Goal: Use online tool/utility: Utilize a website feature to perform a specific function

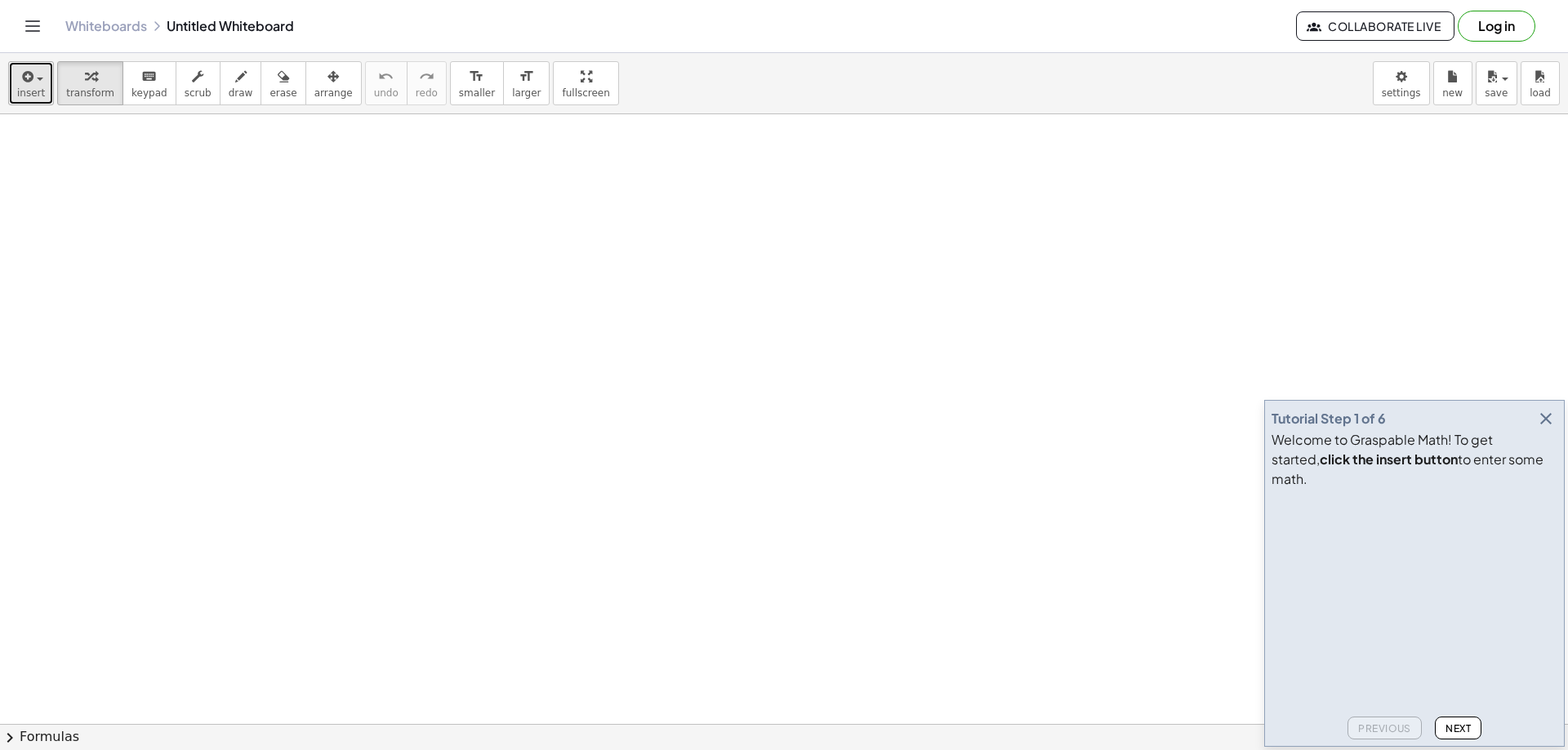
click at [37, 95] on span "insert" at bounding box center [31, 93] width 28 height 12
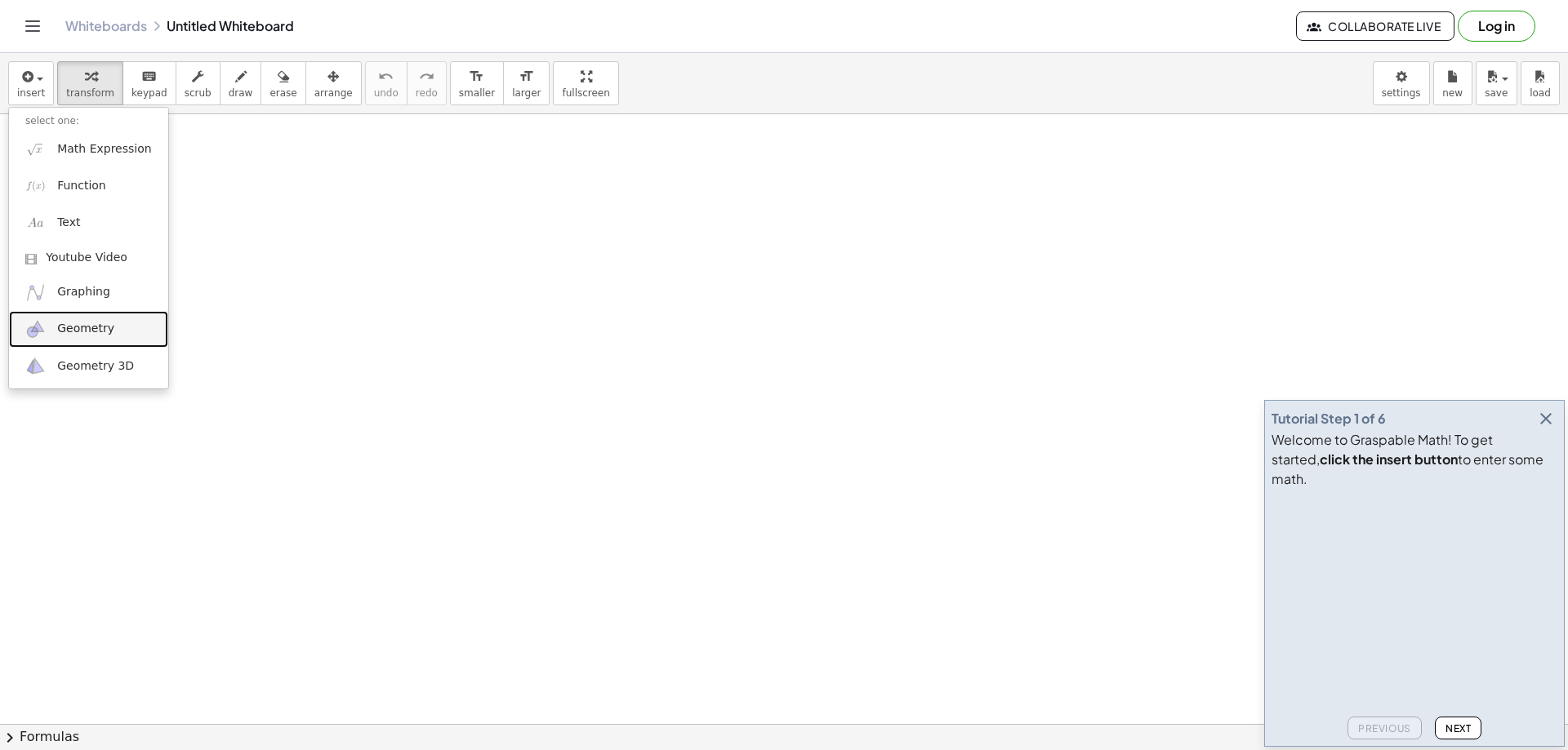
click at [74, 332] on span "Geometry" at bounding box center [86, 329] width 57 height 17
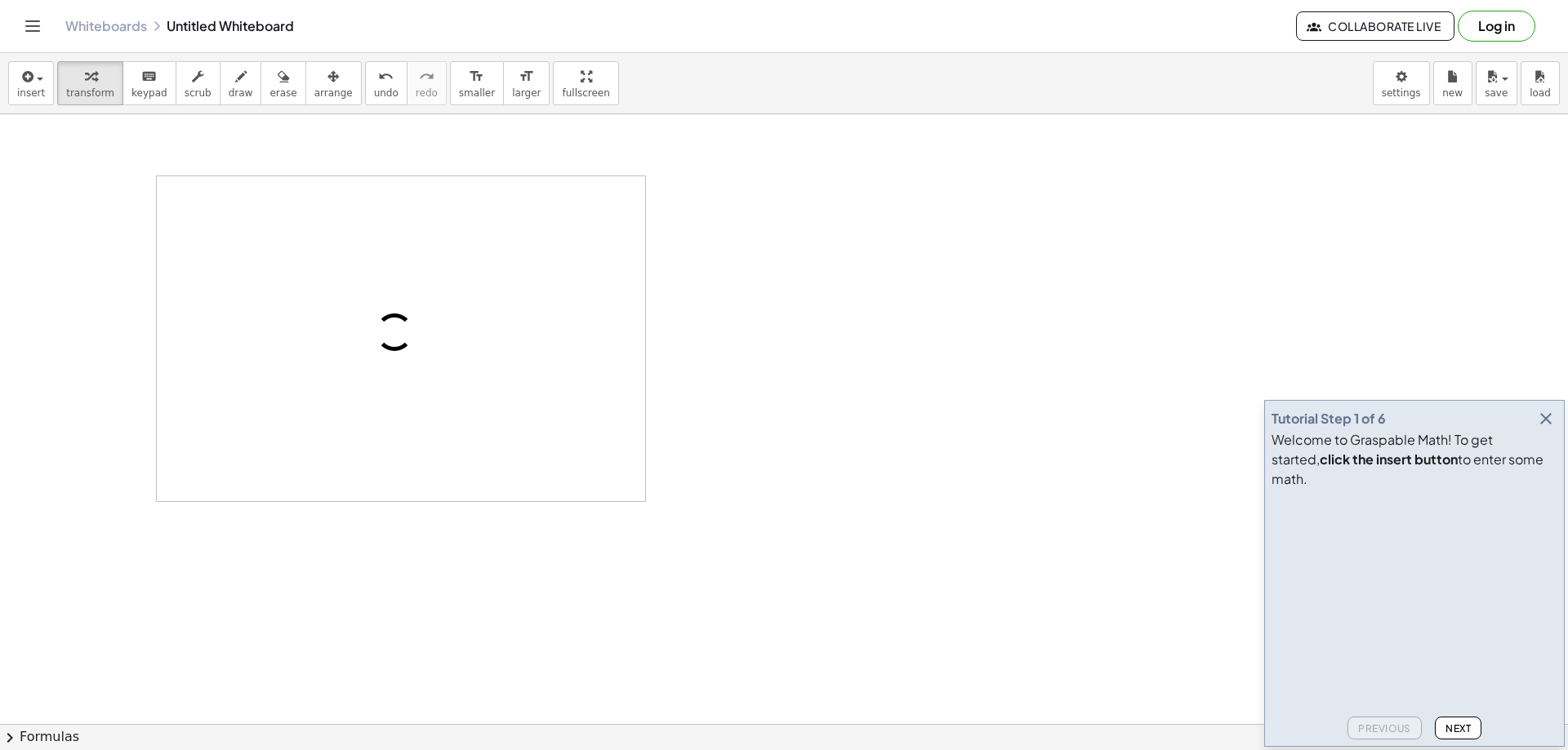
click at [1469, 723] on span "Next" at bounding box center [1458, 728] width 26 height 12
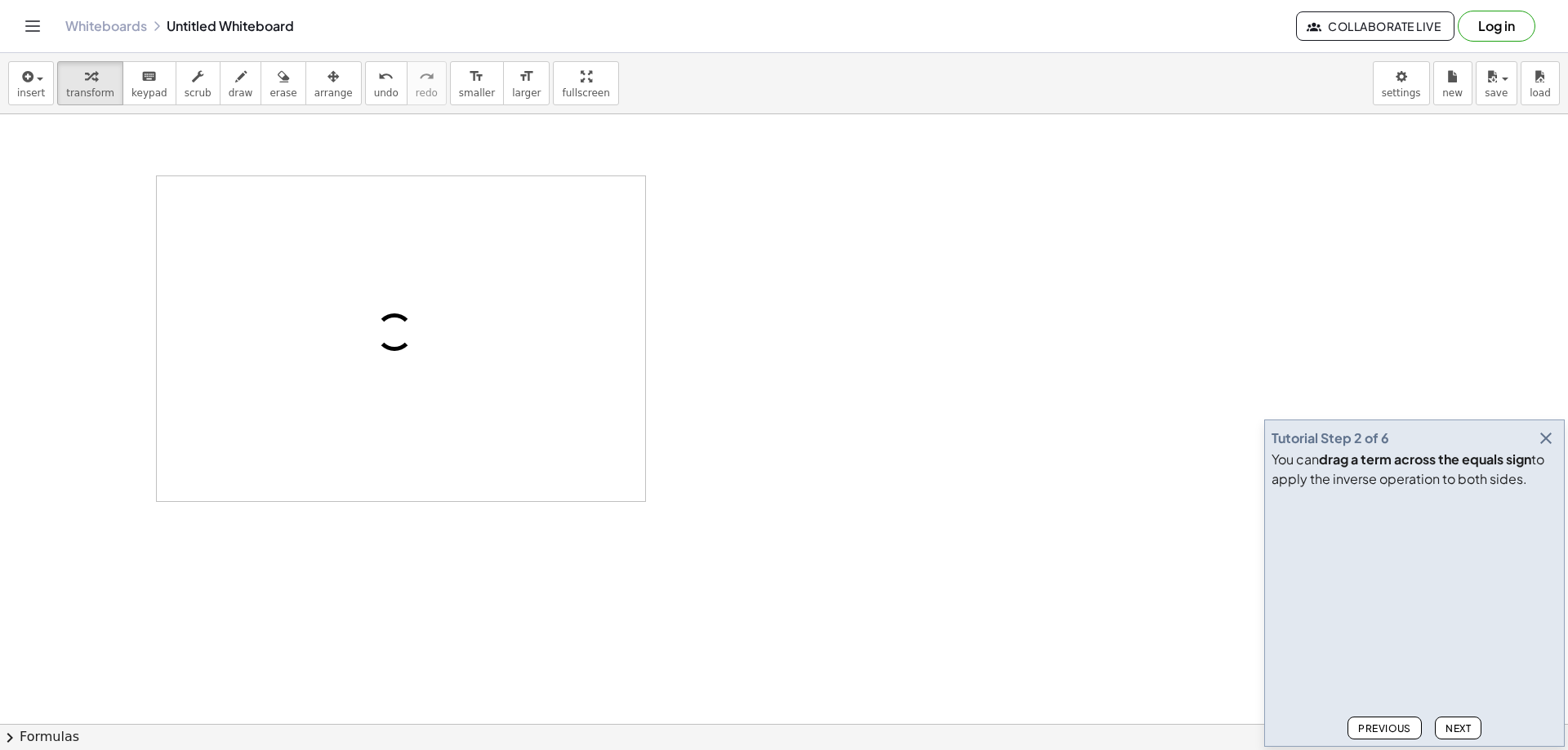
click at [1460, 724] on span "Next" at bounding box center [1458, 728] width 26 height 12
click at [1543, 442] on icon "button" at bounding box center [1546, 439] width 20 height 20
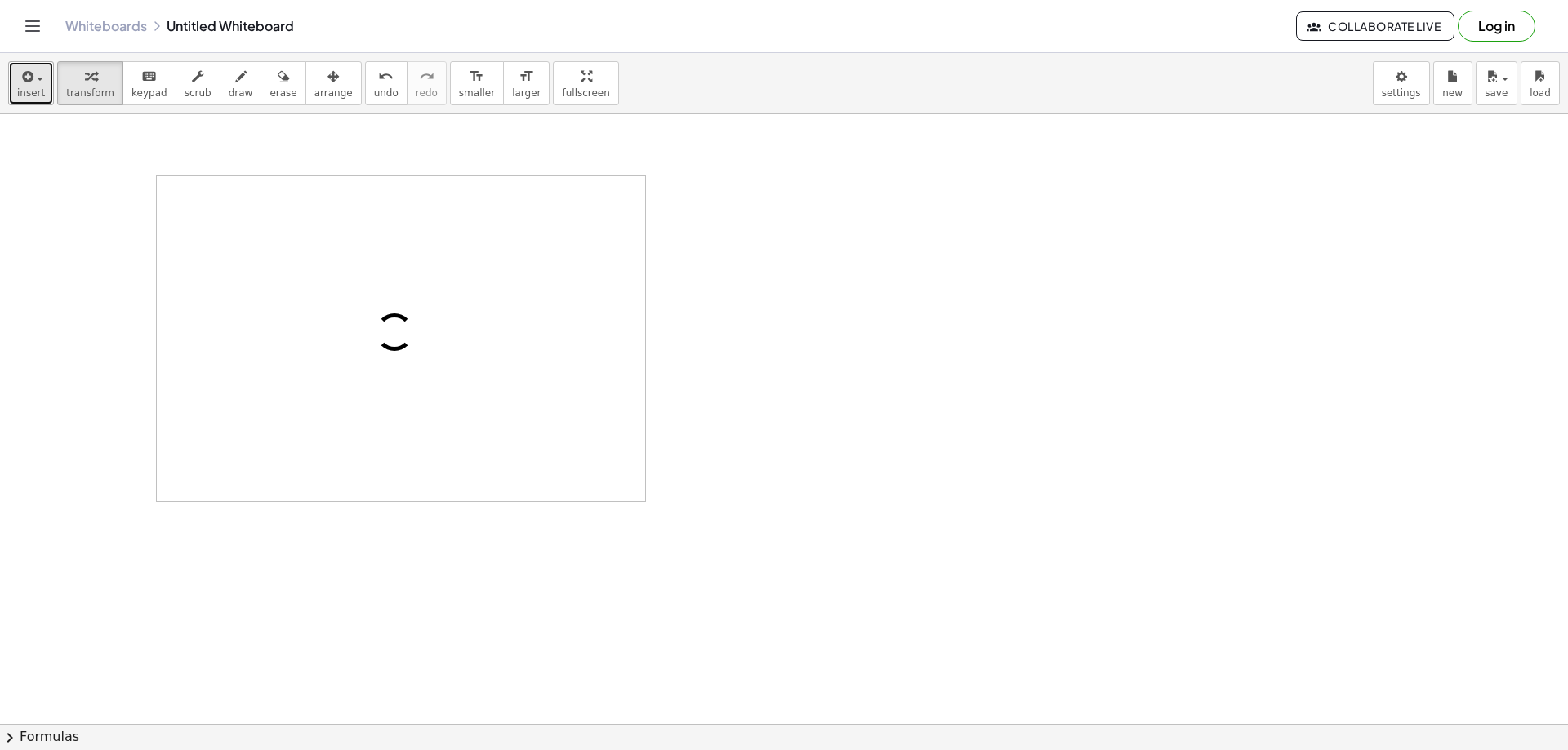
click at [30, 94] on span "insert" at bounding box center [31, 93] width 28 height 12
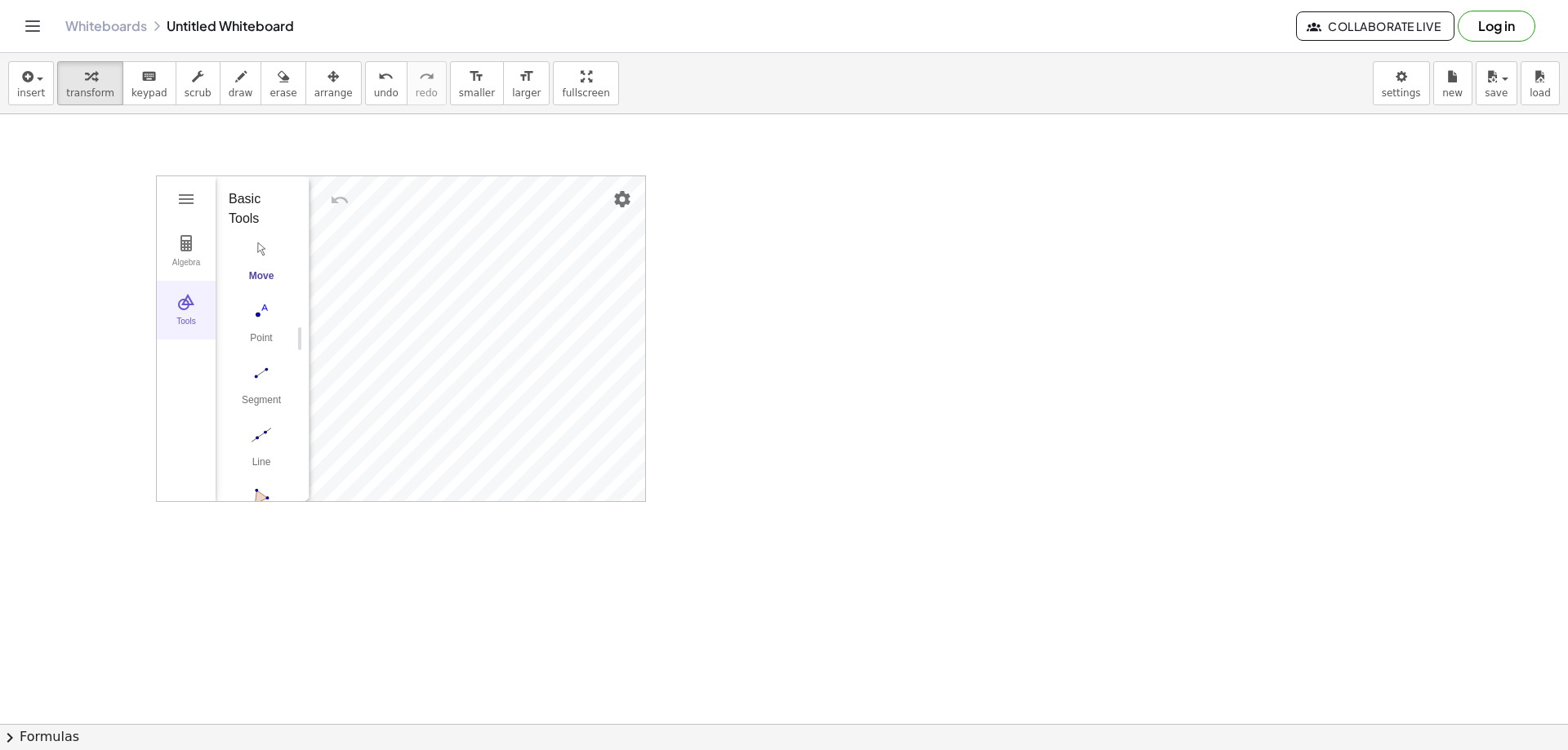
click at [187, 306] on img "Geometry" at bounding box center [186, 302] width 20 height 20
click at [186, 304] on img "Geometry" at bounding box center [186, 302] width 20 height 20
click at [261, 468] on div "More" at bounding box center [268, 474] width 52 height 13
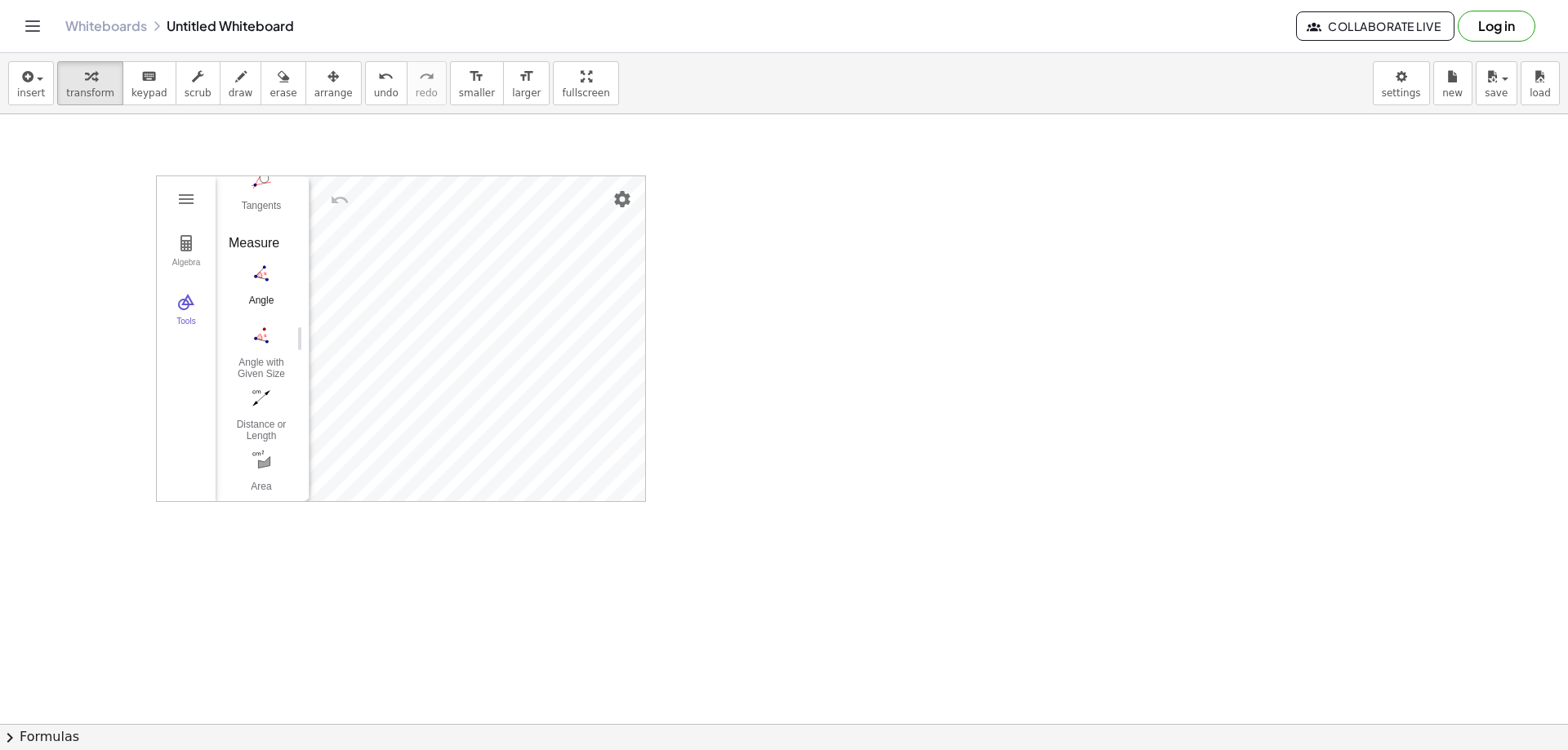
click at [252, 275] on img "Angle. Select three points or two lines" at bounding box center [261, 274] width 65 height 26
click at [268, 468] on img "Move. Drag or select object" at bounding box center [267, 472] width 40 height 40
